Goal: Task Accomplishment & Management: Use online tool/utility

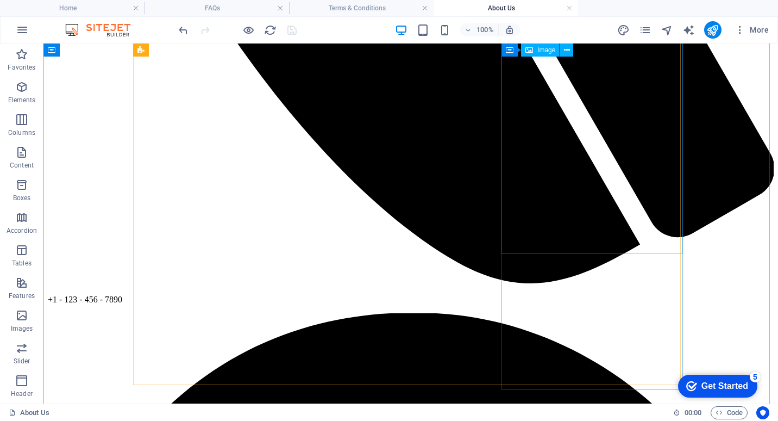
scroll to position [711, 0]
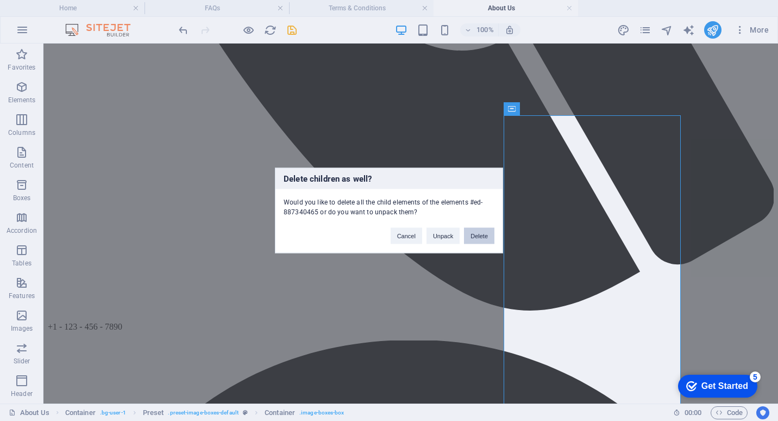
click at [479, 234] on button "Delete" at bounding box center [479, 236] width 30 height 16
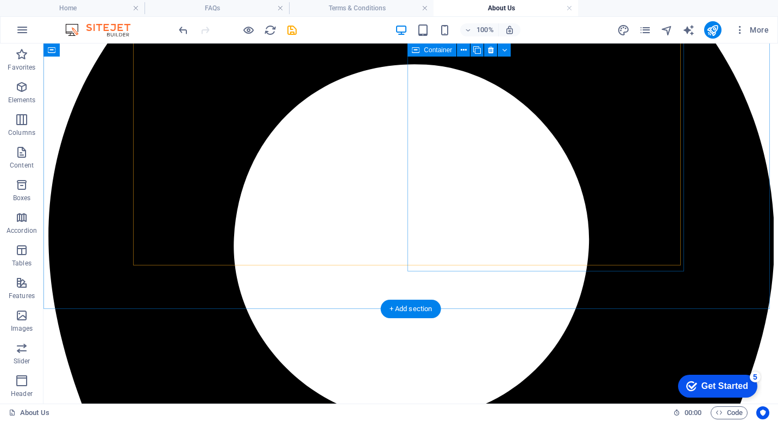
scroll to position [1254, 0]
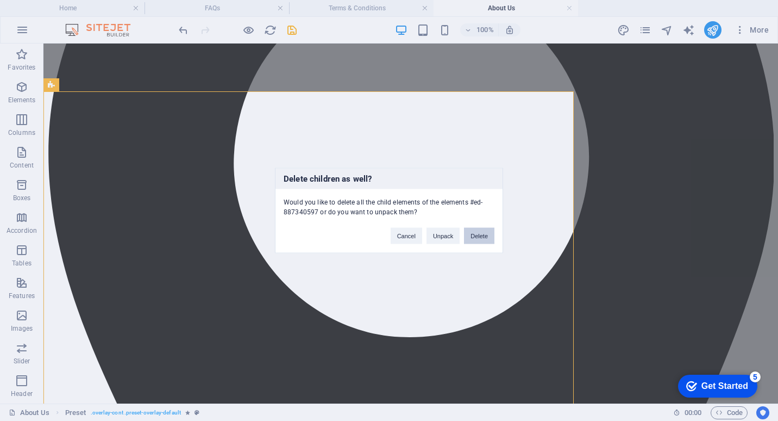
click at [481, 233] on button "Delete" at bounding box center [479, 236] width 30 height 16
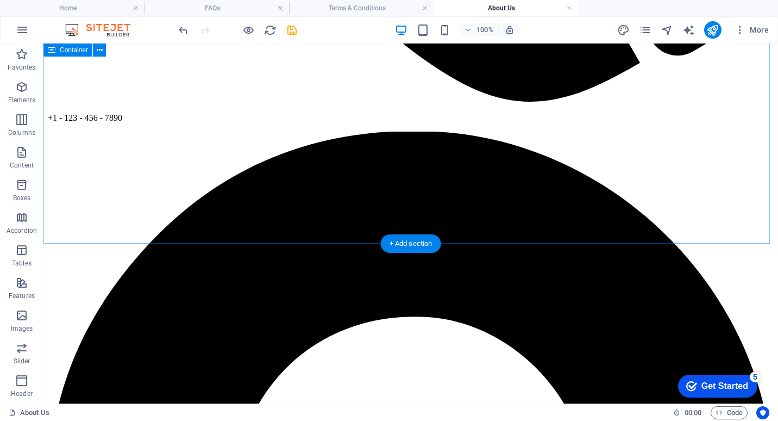
scroll to position [916, 0]
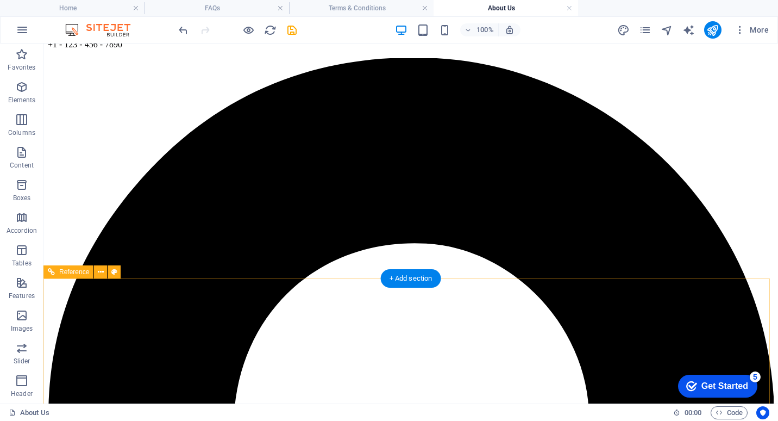
scroll to position [970, 0]
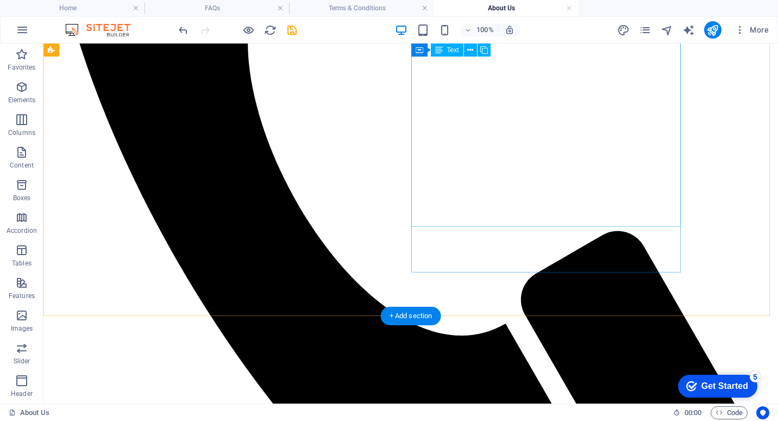
scroll to position [589, 0]
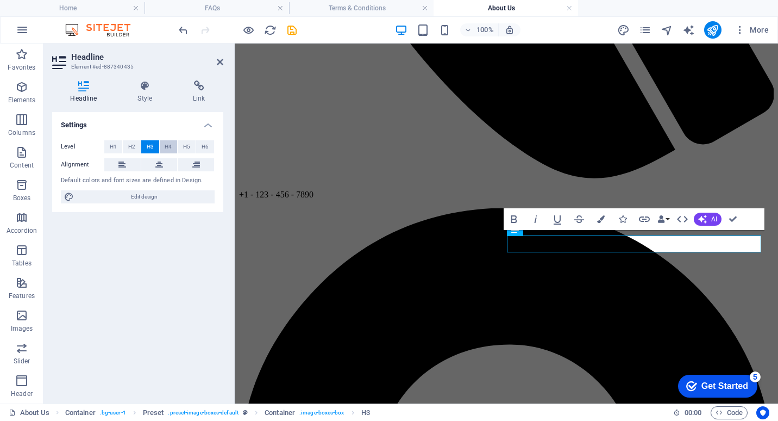
click at [166, 146] on span "H4" at bounding box center [168, 146] width 7 height 13
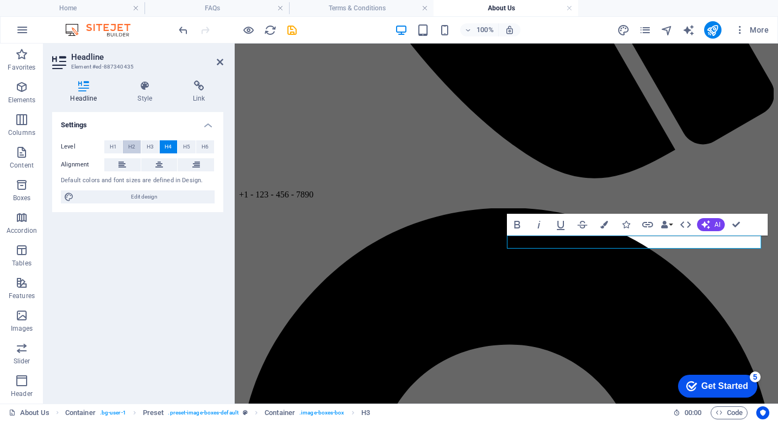
click at [134, 145] on span "H2" at bounding box center [131, 146] width 7 height 13
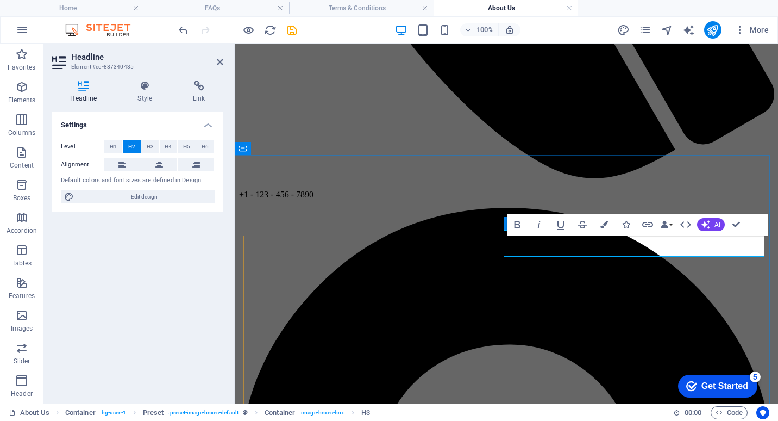
drag, startPoint x: 678, startPoint y: 247, endPoint x: 499, endPoint y: 247, distance: 178.8
drag, startPoint x: 709, startPoint y: 246, endPoint x: 408, endPoint y: 246, distance: 301.1
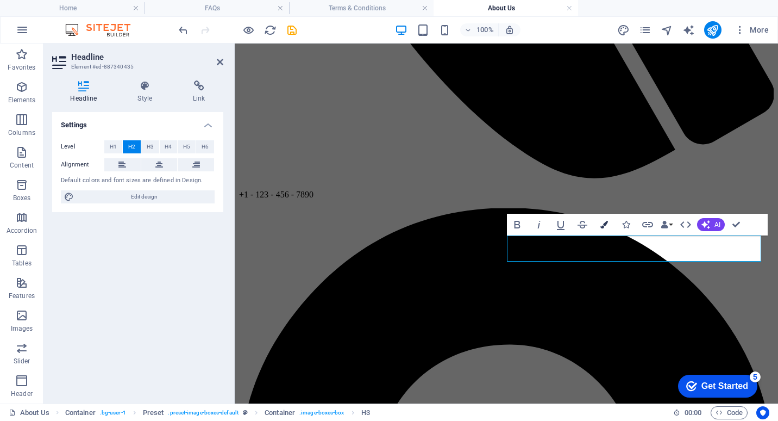
click at [602, 224] on icon "button" at bounding box center [605, 225] width 8 height 8
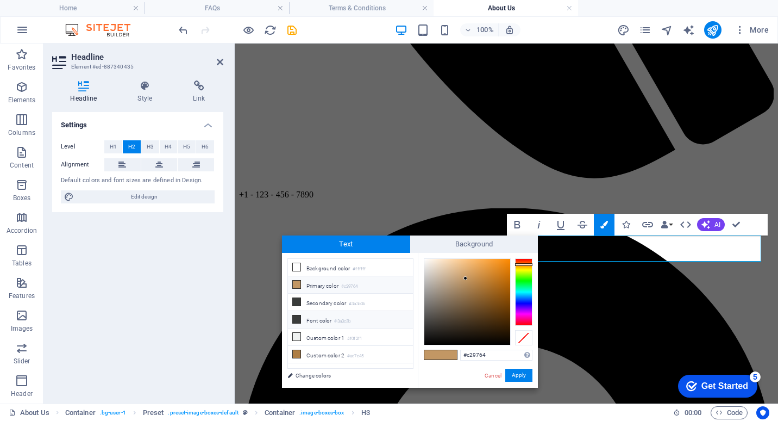
click at [311, 319] on li "Font color #3a3c3b" at bounding box center [350, 319] width 125 height 17
type input "#3a3c3b"
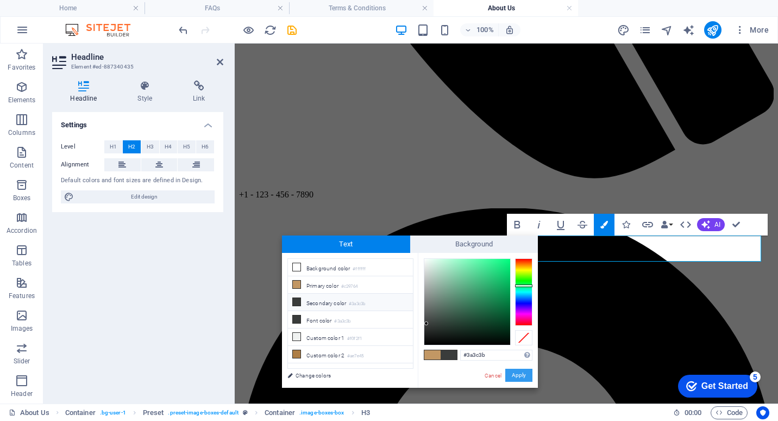
click at [517, 374] on button "Apply" at bounding box center [518, 375] width 27 height 13
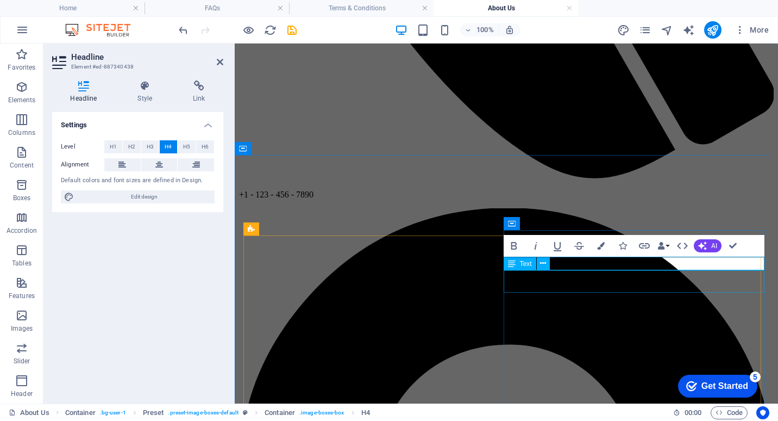
drag, startPoint x: 702, startPoint y: 264, endPoint x: 514, endPoint y: 273, distance: 187.7
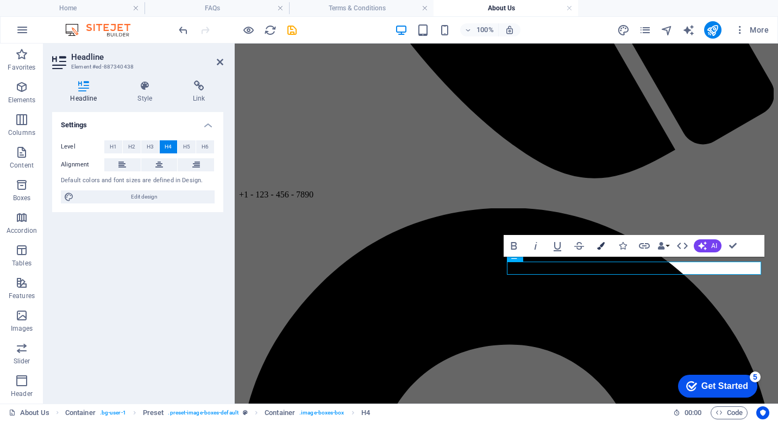
click at [601, 246] on icon "button" at bounding box center [601, 246] width 8 height 8
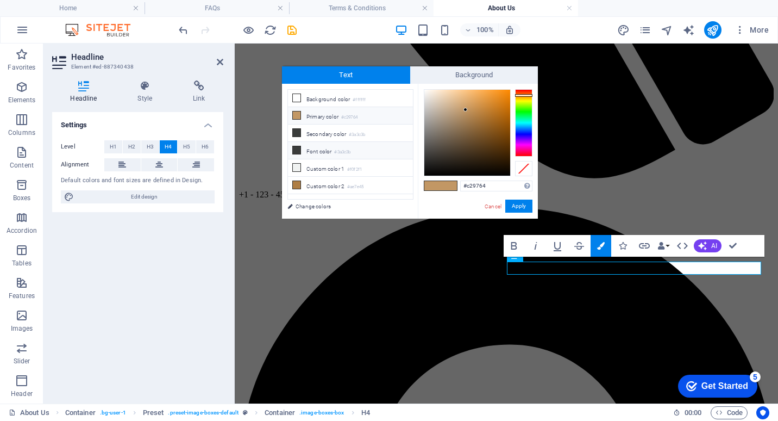
click at [309, 151] on li "Font color #3a3c3b" at bounding box center [350, 150] width 125 height 17
type input "#3a3c3b"
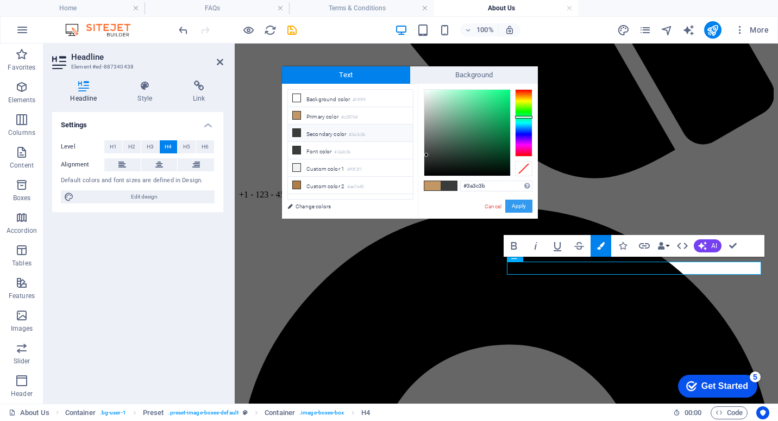
click at [519, 205] on button "Apply" at bounding box center [518, 205] width 27 height 13
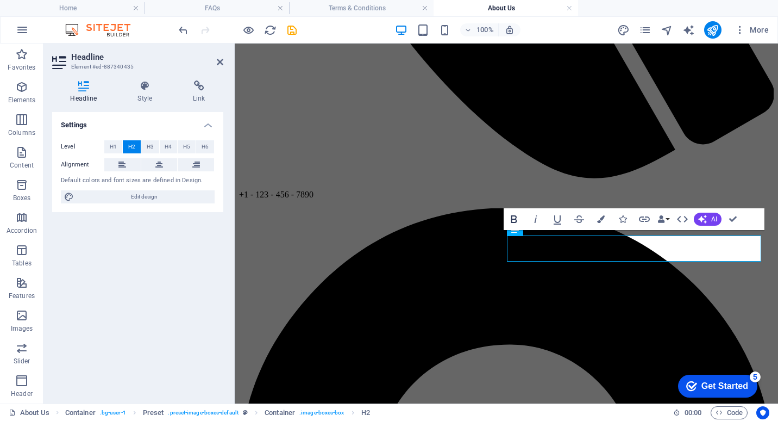
click at [513, 218] on icon "button" at bounding box center [514, 219] width 6 height 8
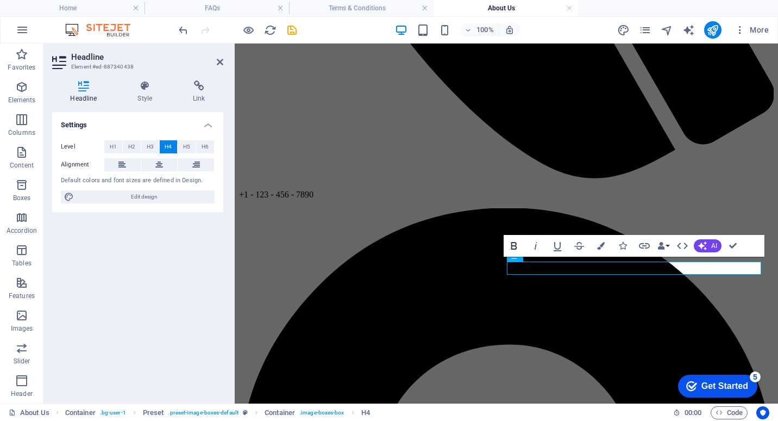
click at [514, 242] on icon "button" at bounding box center [514, 246] width 6 height 8
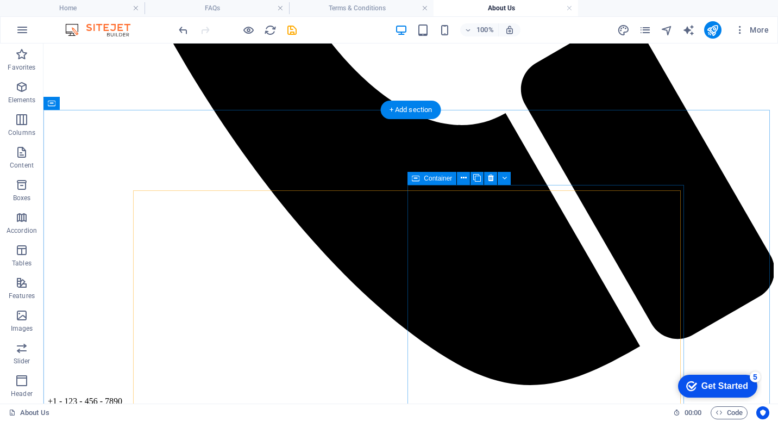
scroll to position [644, 0]
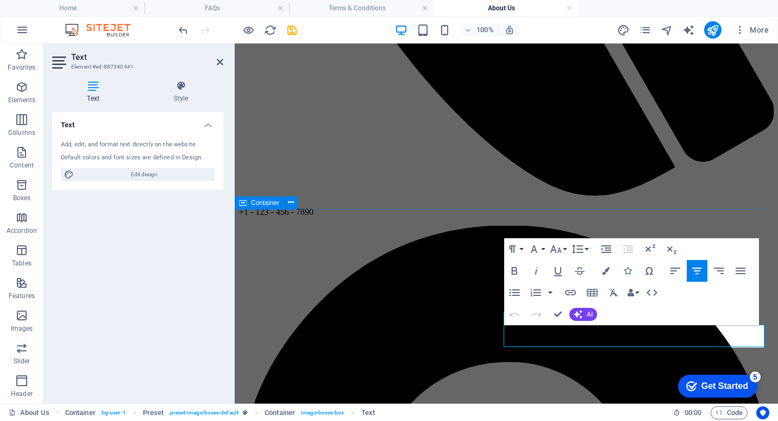
scroll to position [535, 0]
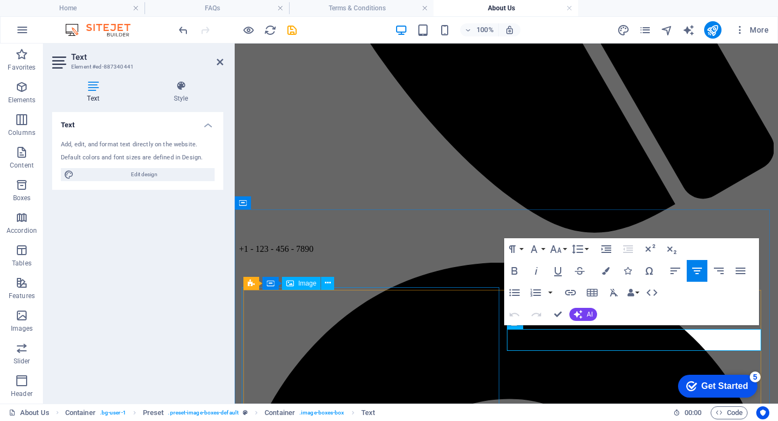
drag, startPoint x: 688, startPoint y: 342, endPoint x: 493, endPoint y: 319, distance: 196.0
click at [603, 272] on icon "button" at bounding box center [606, 271] width 8 height 8
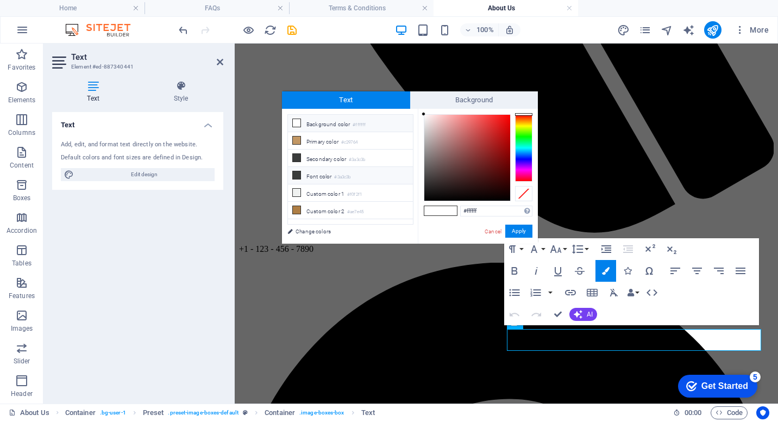
click at [304, 173] on li "Font color #3a3c3b" at bounding box center [350, 175] width 125 height 17
type input "#3a3c3b"
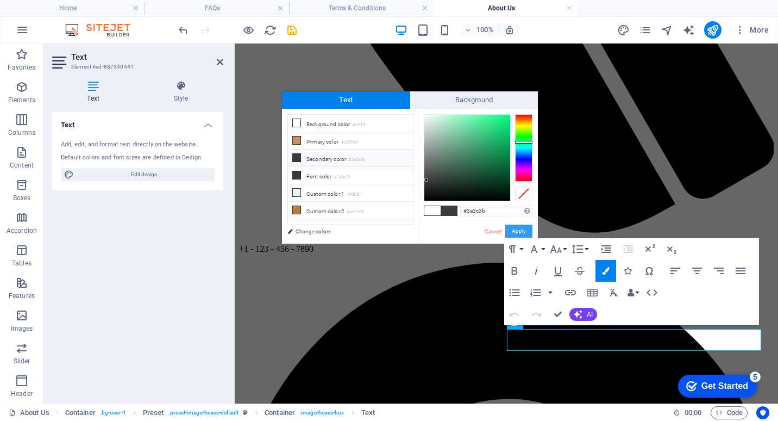
click at [516, 229] on button "Apply" at bounding box center [518, 230] width 27 height 13
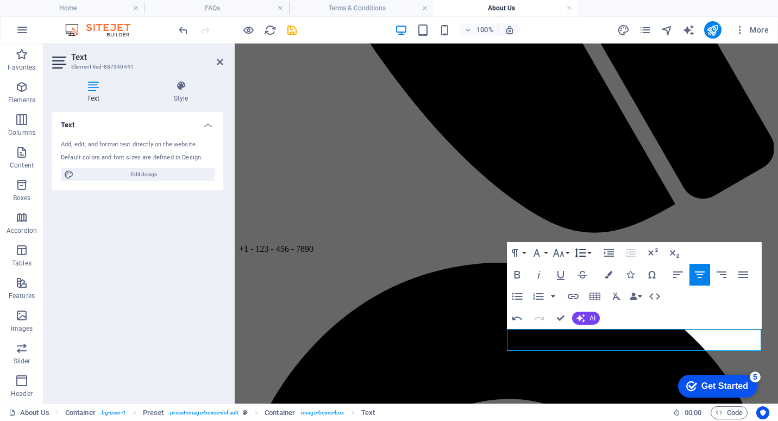
click at [583, 253] on icon "button" at bounding box center [580, 252] width 11 height 9
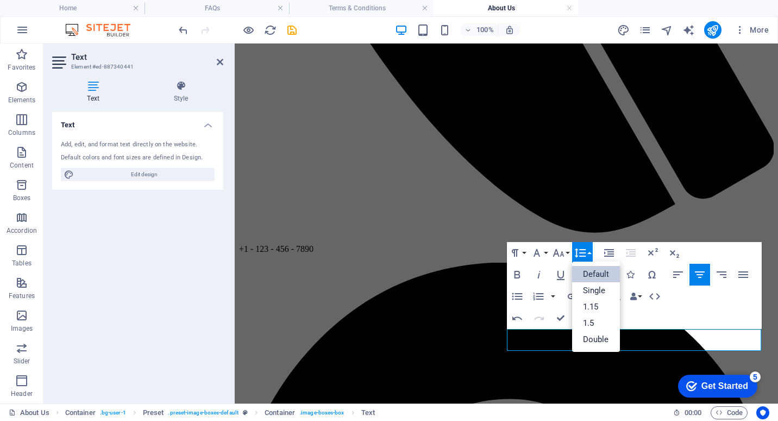
scroll to position [0, 0]
click at [594, 319] on link "1.5" at bounding box center [596, 323] width 48 height 16
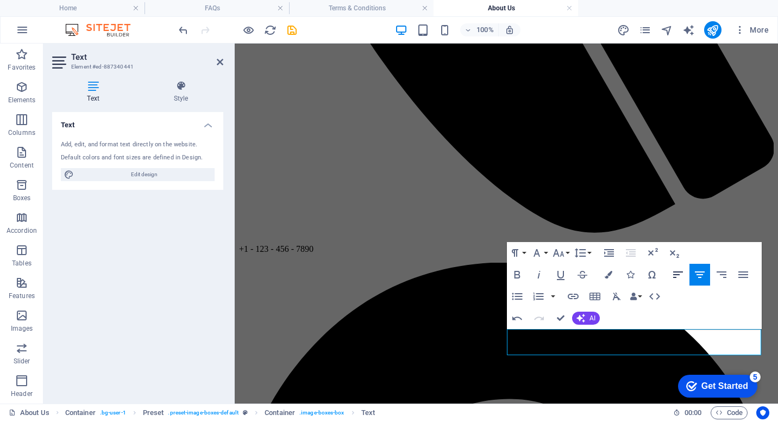
click at [676, 278] on icon "button" at bounding box center [678, 274] width 13 height 13
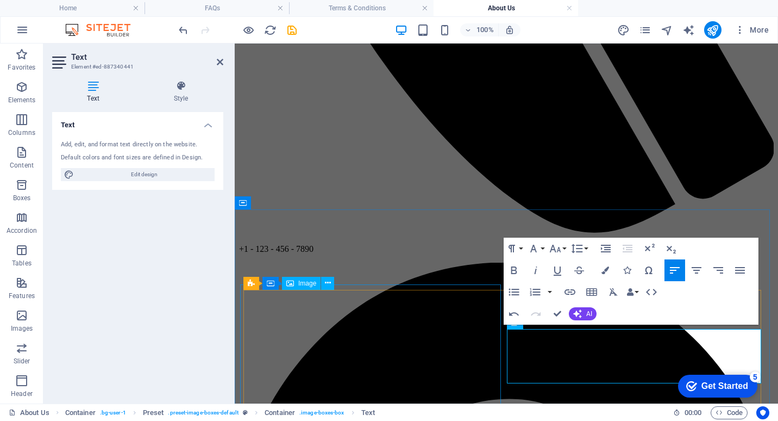
drag, startPoint x: 614, startPoint y: 375, endPoint x: 796, endPoint y: 353, distance: 183.4
click at [605, 267] on icon "button" at bounding box center [606, 270] width 8 height 8
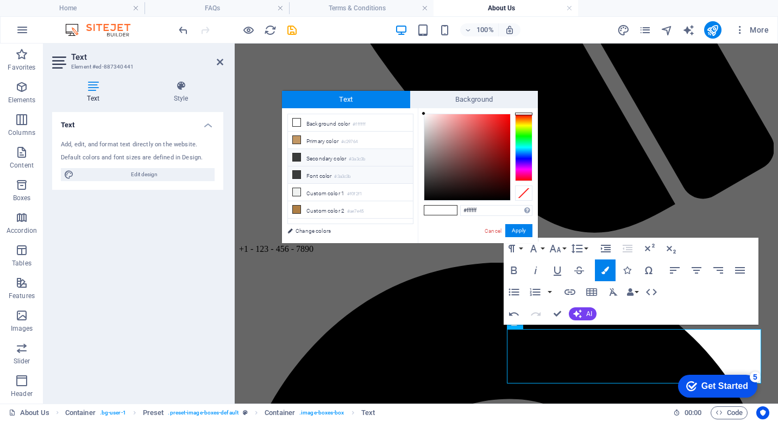
click at [301, 175] on li "Font color #3a3c3b" at bounding box center [350, 174] width 125 height 17
type input "#3a3c3b"
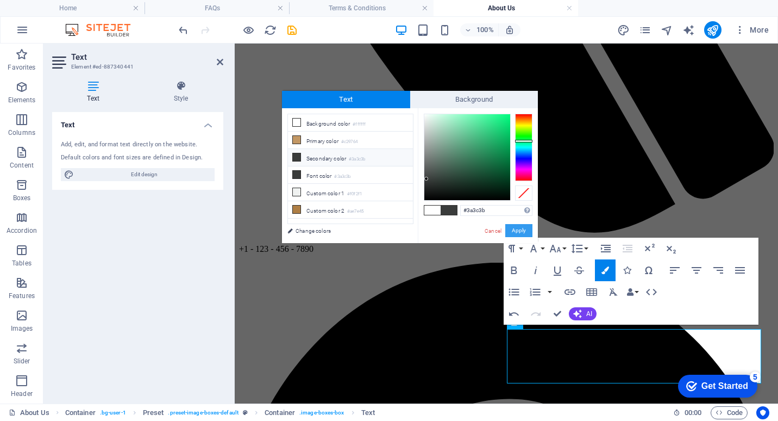
click at [524, 229] on button "Apply" at bounding box center [518, 230] width 27 height 13
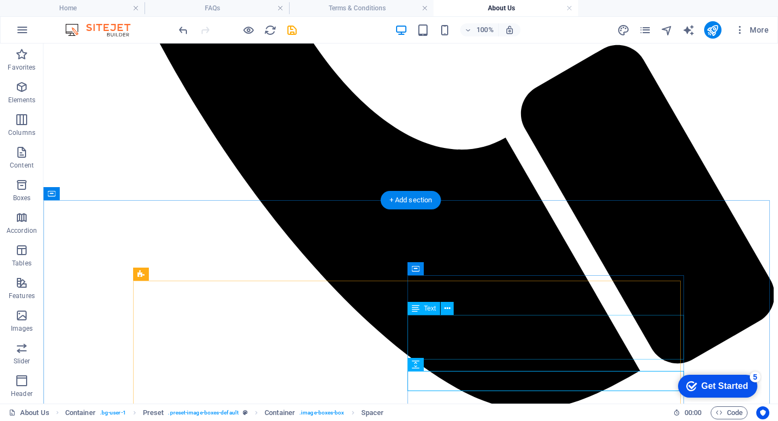
scroll to position [644, 0]
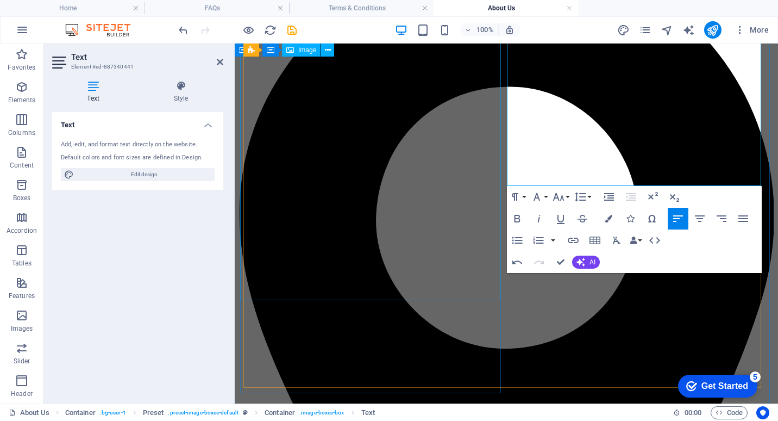
scroll to position [863, 0]
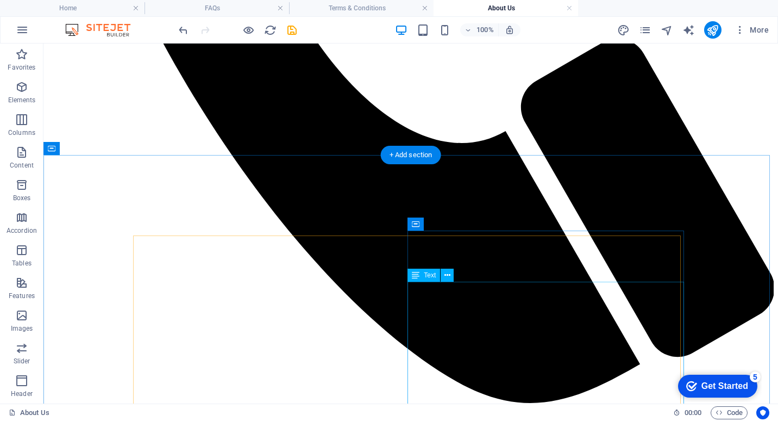
scroll to position [591, 0]
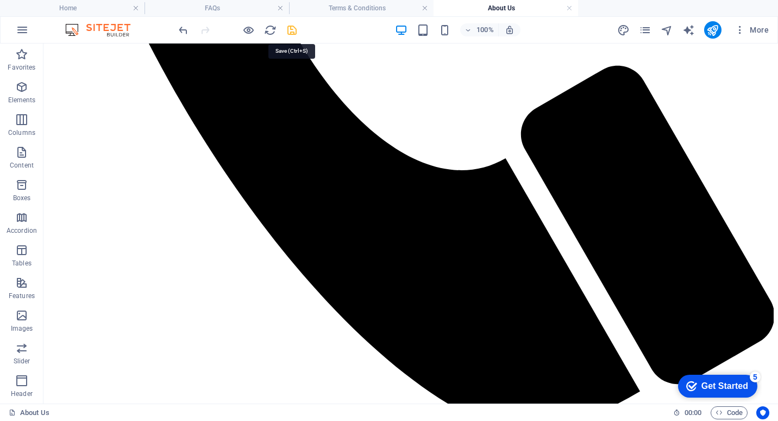
click at [290, 28] on icon "save" at bounding box center [292, 30] width 13 height 13
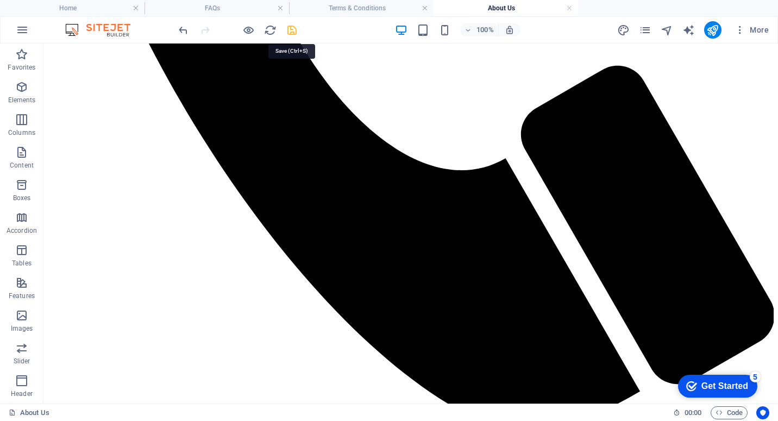
click at [294, 29] on icon "save" at bounding box center [292, 30] width 13 height 13
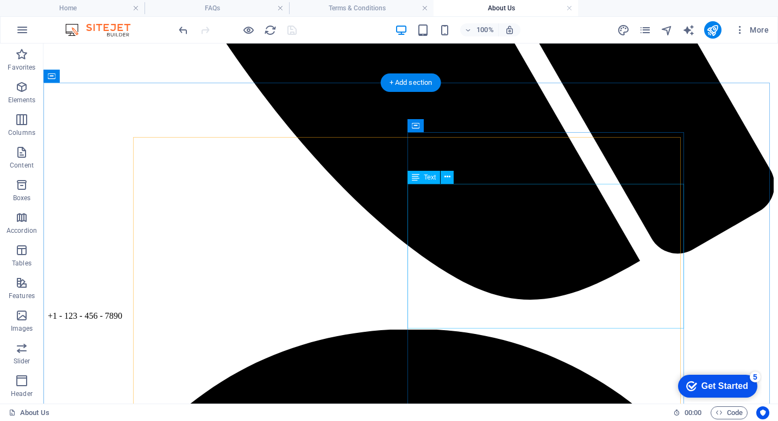
scroll to position [761, 0]
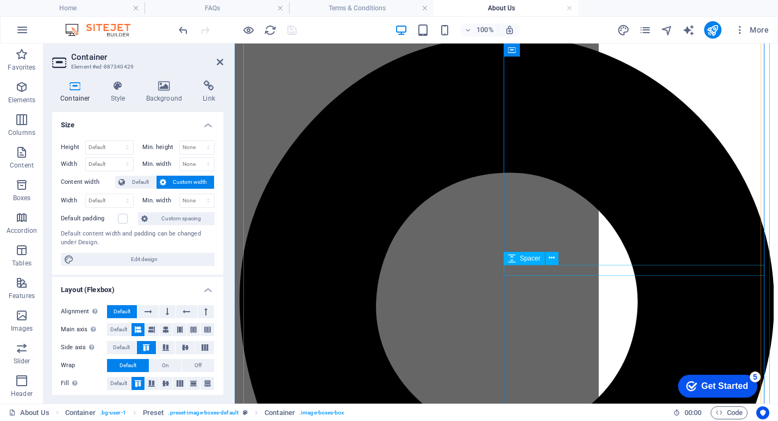
scroll to position [759, 0]
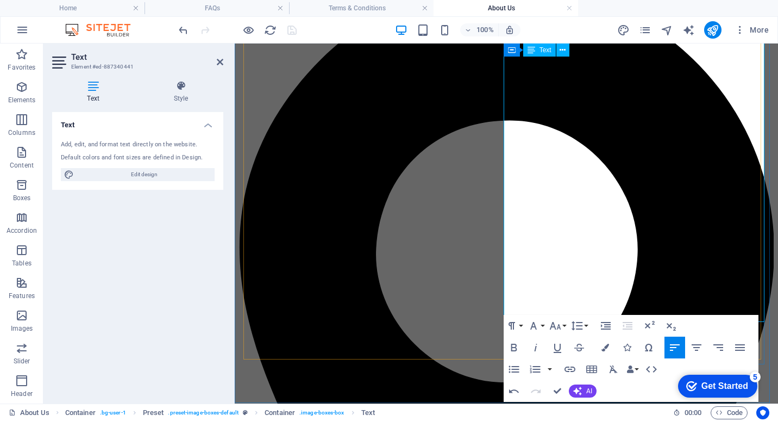
scroll to position [867, 0]
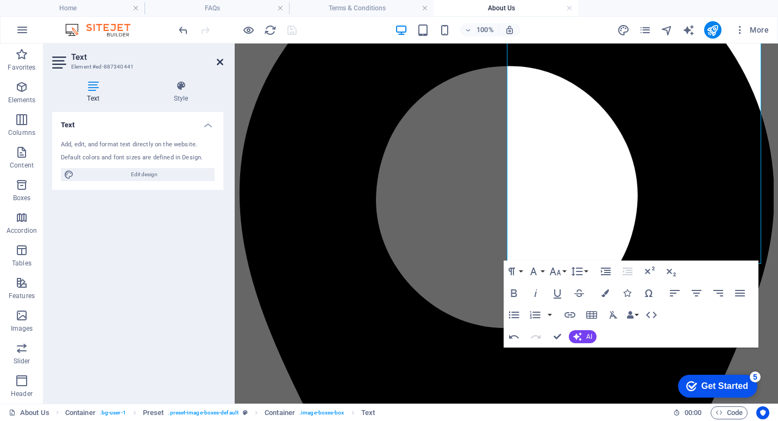
click at [221, 62] on icon at bounding box center [220, 62] width 7 height 9
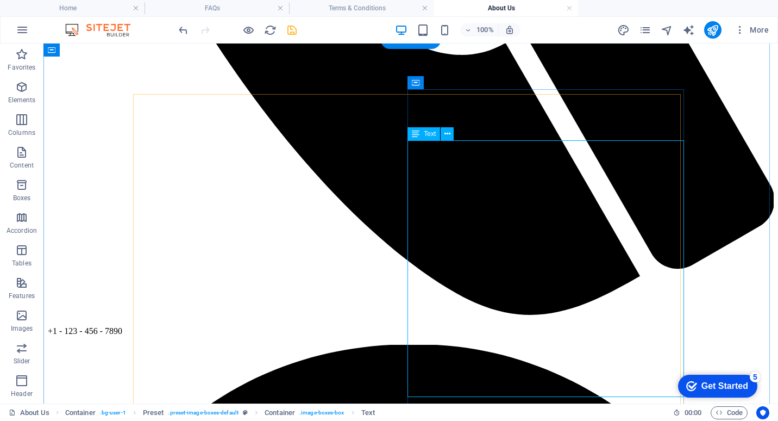
scroll to position [870, 0]
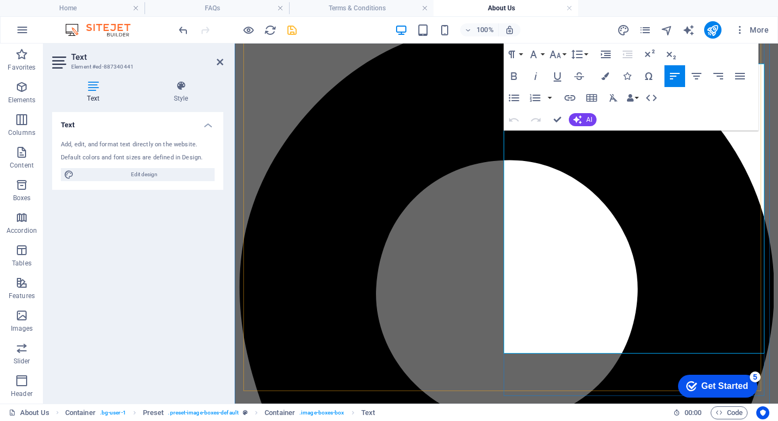
scroll to position [784, 0]
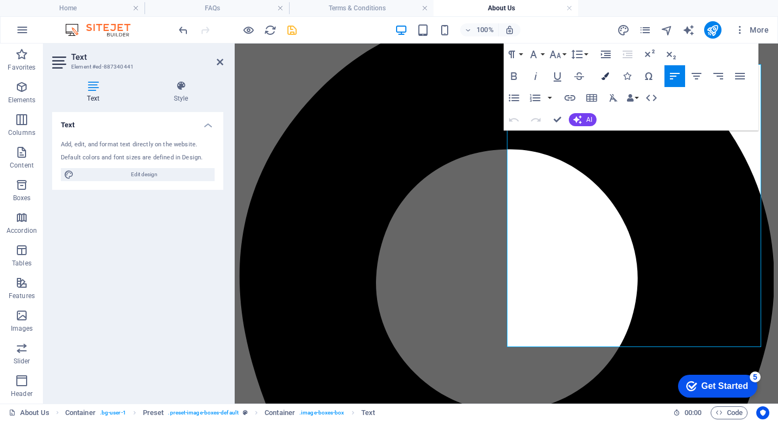
click at [605, 78] on icon "button" at bounding box center [606, 76] width 8 height 8
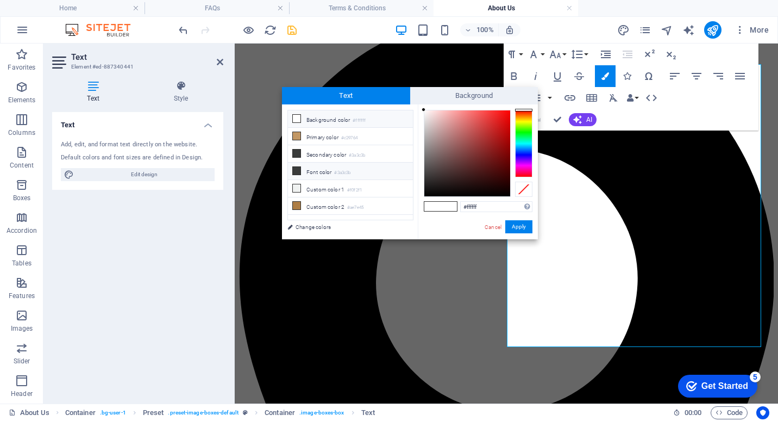
click at [328, 170] on li "Font color #3a3c3b" at bounding box center [350, 171] width 125 height 17
type input "#3a3c3b"
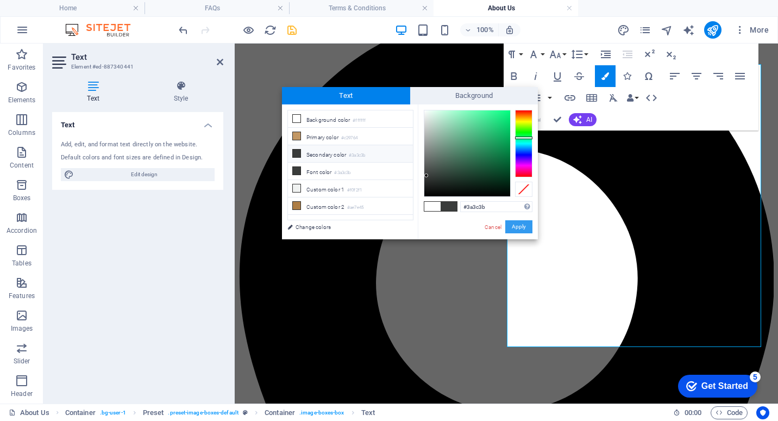
click at [523, 222] on button "Apply" at bounding box center [518, 226] width 27 height 13
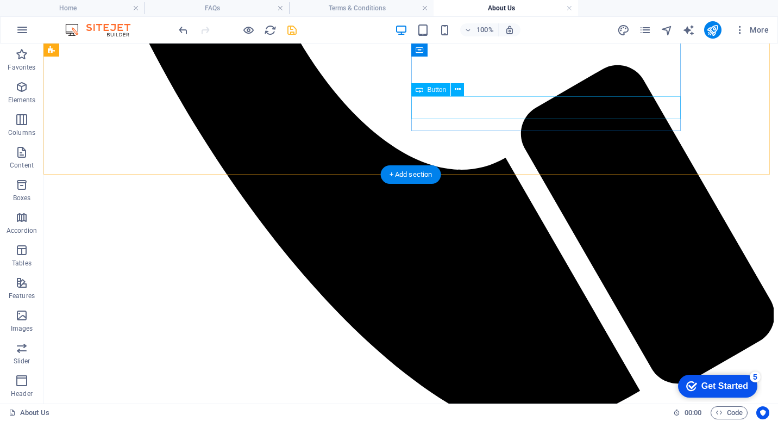
scroll to position [567, 0]
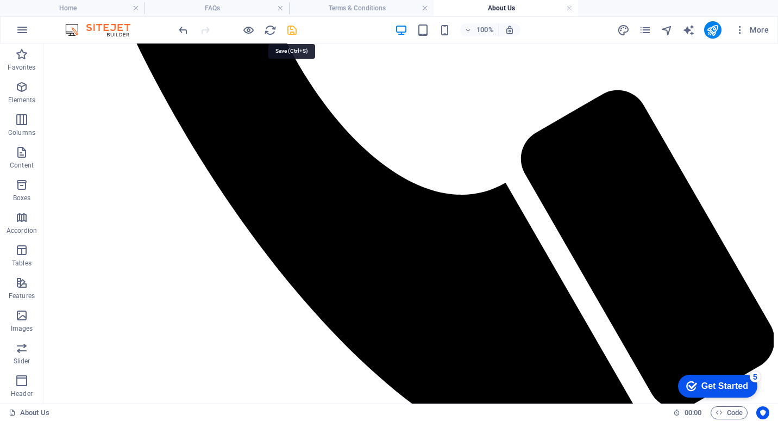
click at [292, 28] on icon "save" at bounding box center [292, 30] width 13 height 13
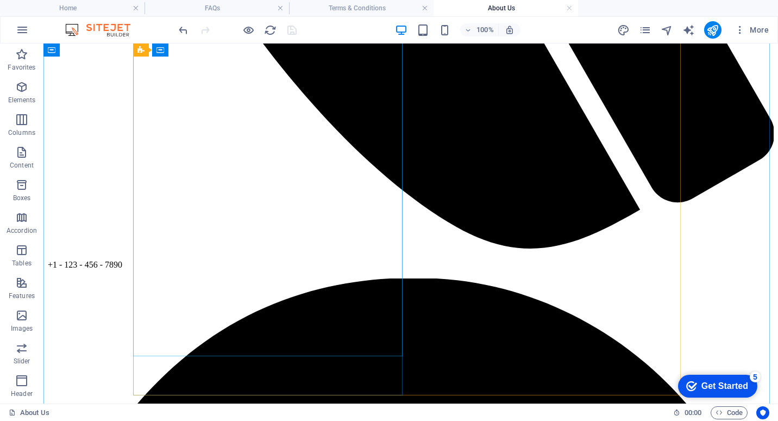
scroll to position [761, 0]
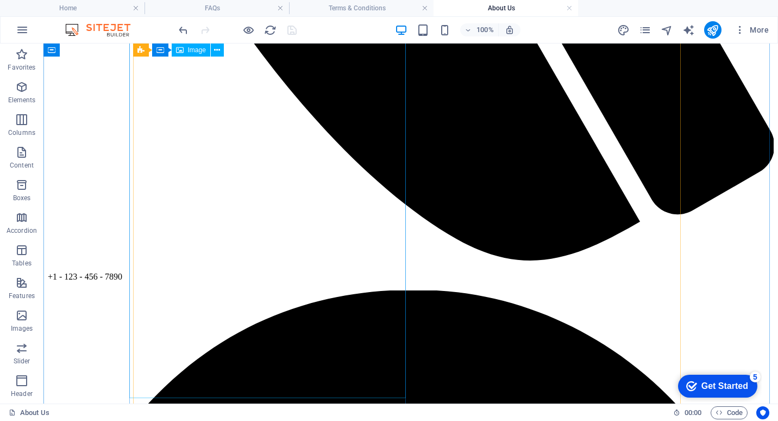
select select "%"
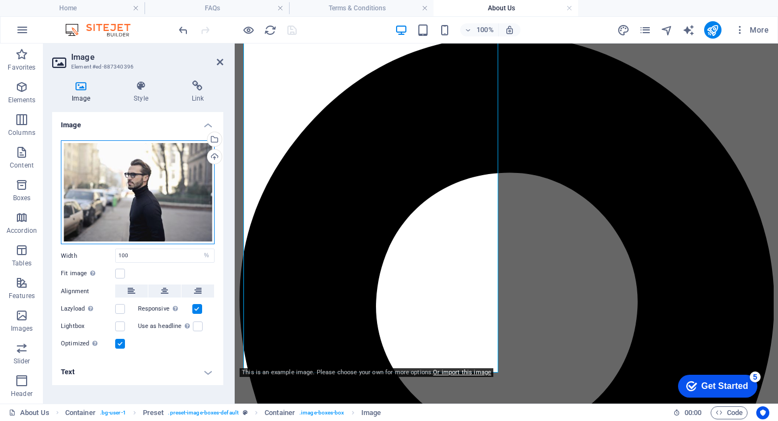
click at [149, 185] on div "Drag files here, click to choose files or select files from Files or our free s…" at bounding box center [138, 192] width 154 height 104
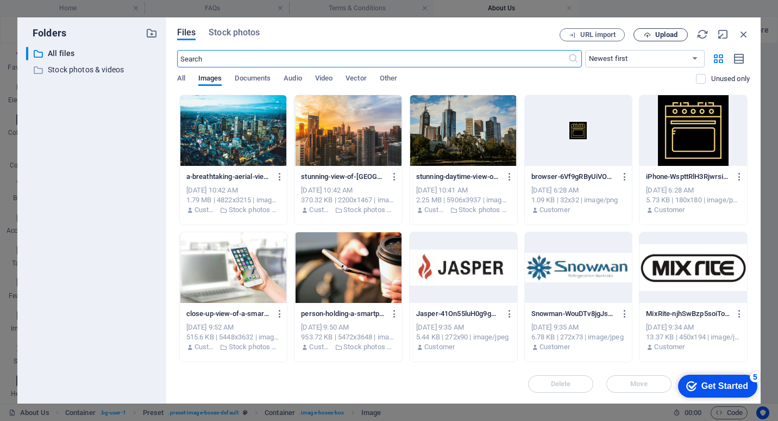
click at [660, 32] on span "Upload" at bounding box center [666, 35] width 22 height 7
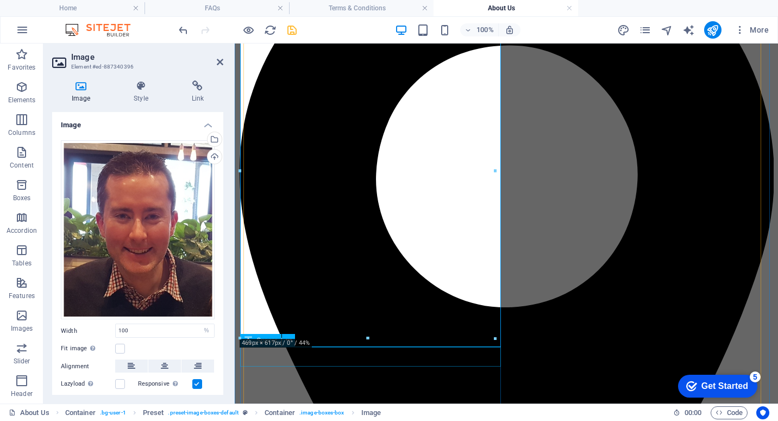
scroll to position [924, 0]
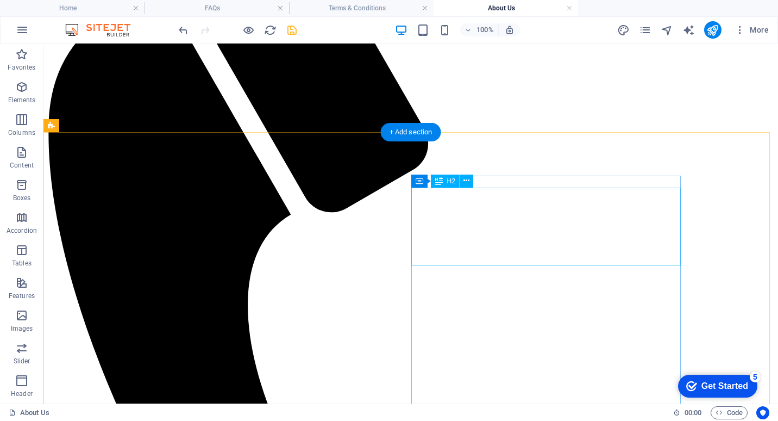
scroll to position [0, 0]
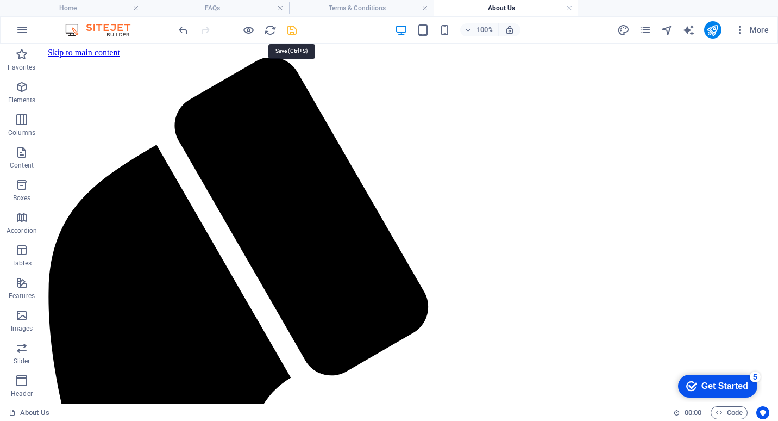
click at [295, 33] on icon "save" at bounding box center [292, 30] width 13 height 13
click at [571, 5] on link at bounding box center [569, 8] width 7 height 10
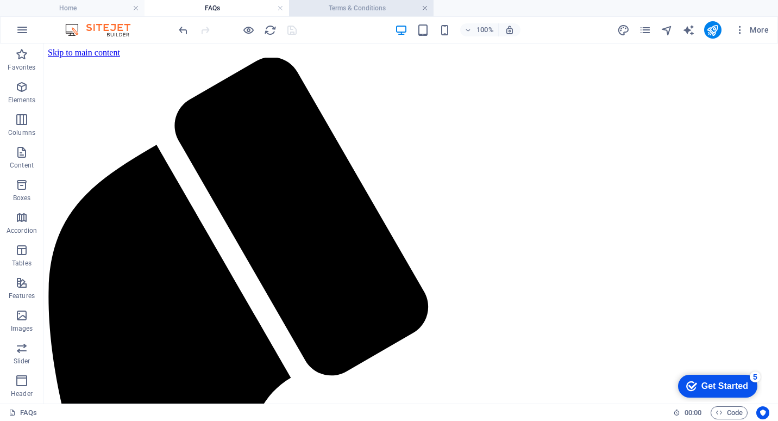
click at [425, 7] on link at bounding box center [425, 8] width 7 height 10
click at [282, 8] on link at bounding box center [280, 8] width 7 height 10
